Goal: Communication & Community: Connect with others

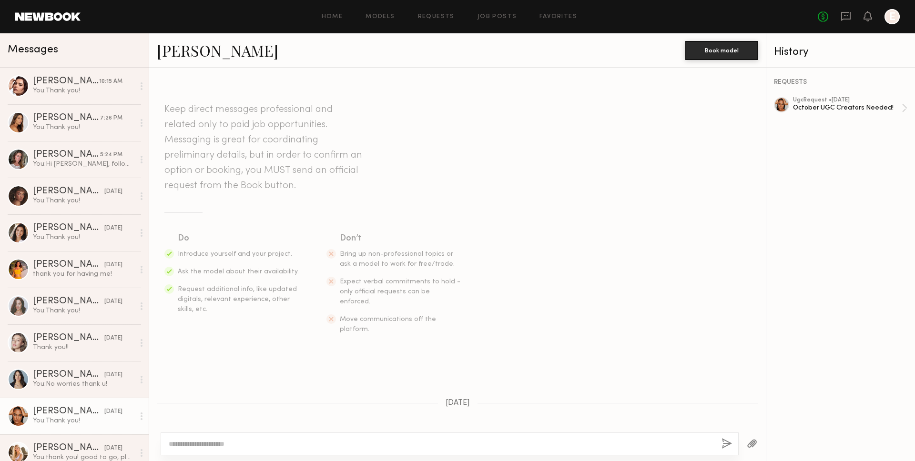
scroll to position [417, 0]
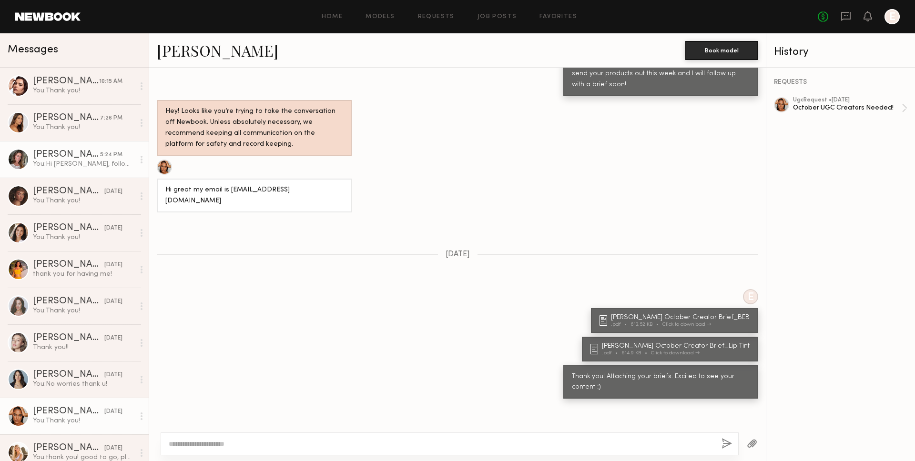
click at [92, 159] on div "Nicole B." at bounding box center [66, 155] width 67 height 10
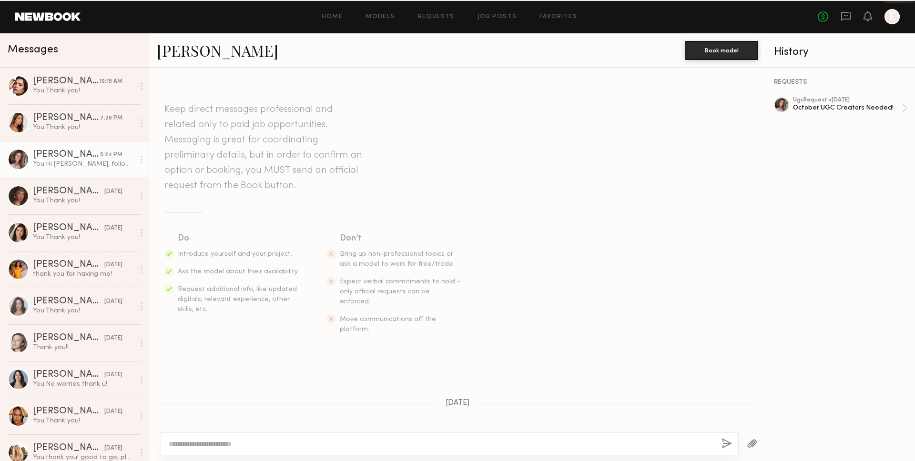
scroll to position [683, 0]
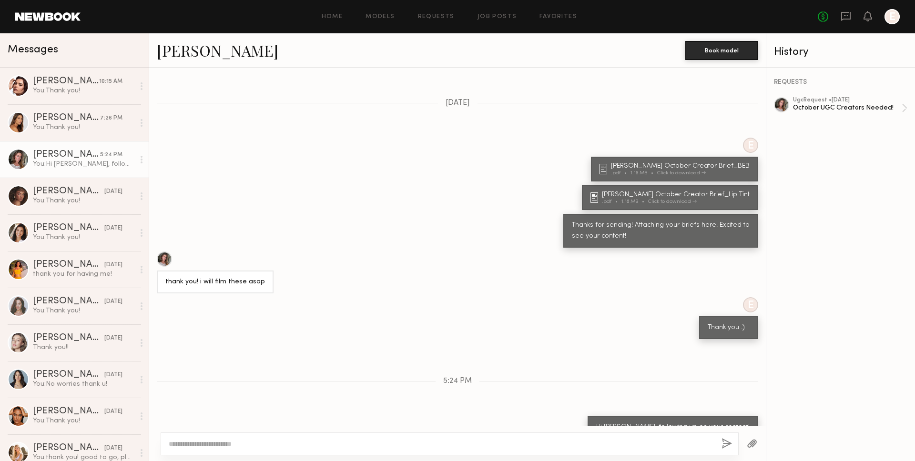
click at [203, 51] on link "Nicole B." at bounding box center [218, 50] width 122 height 21
click at [851, 107] on div "October UGC Creators Needed!" at bounding box center [847, 107] width 109 height 9
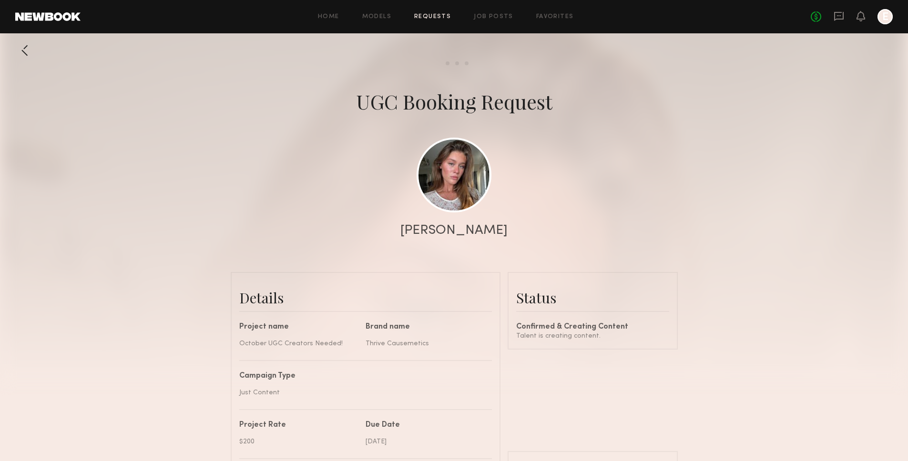
click at [21, 61] on div at bounding box center [454, 190] width 908 height 381
click at [22, 59] on div at bounding box center [24, 50] width 19 height 19
